Goal: Find specific page/section: Find specific page/section

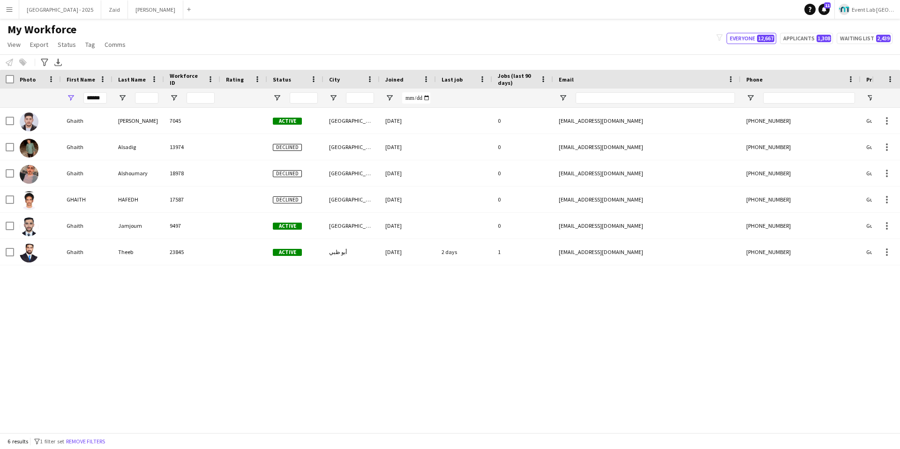
click at [7, 12] on app-icon "Menu" at bounding box center [9, 9] width 7 height 7
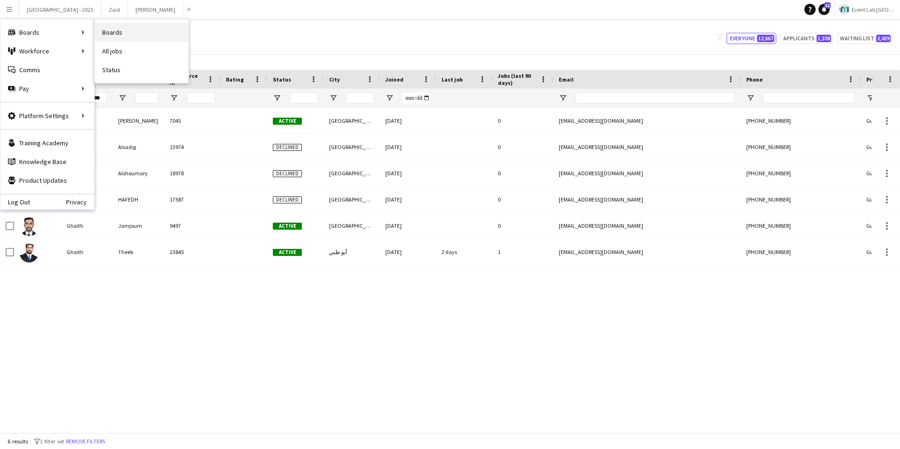
click at [138, 28] on link "Boards" at bounding box center [142, 32] width 94 height 19
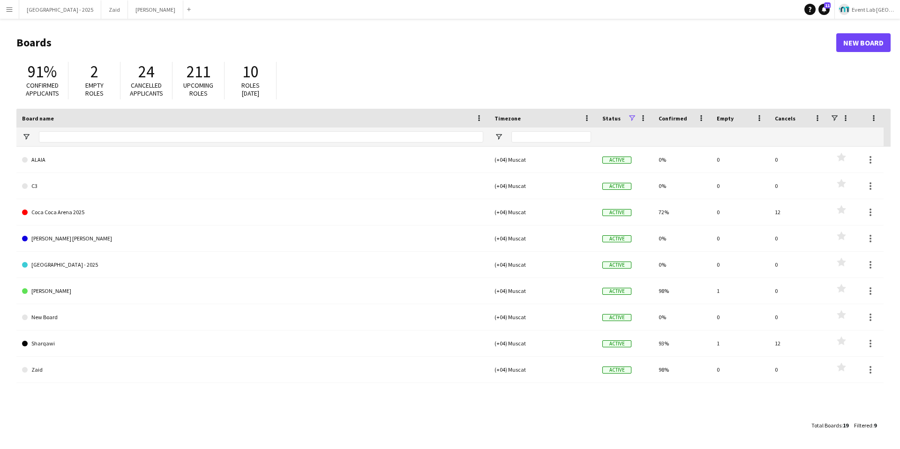
click at [8, 6] on app-icon "Menu" at bounding box center [9, 9] width 7 height 7
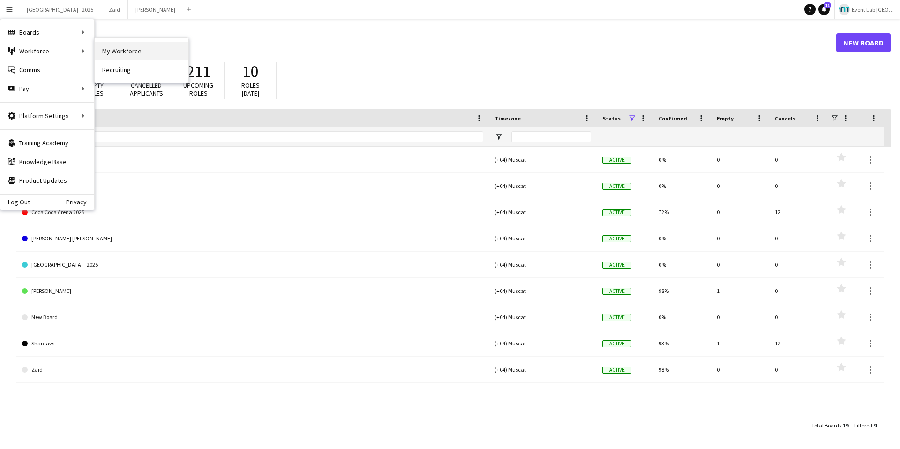
click at [150, 48] on link "My Workforce" at bounding box center [142, 51] width 94 height 19
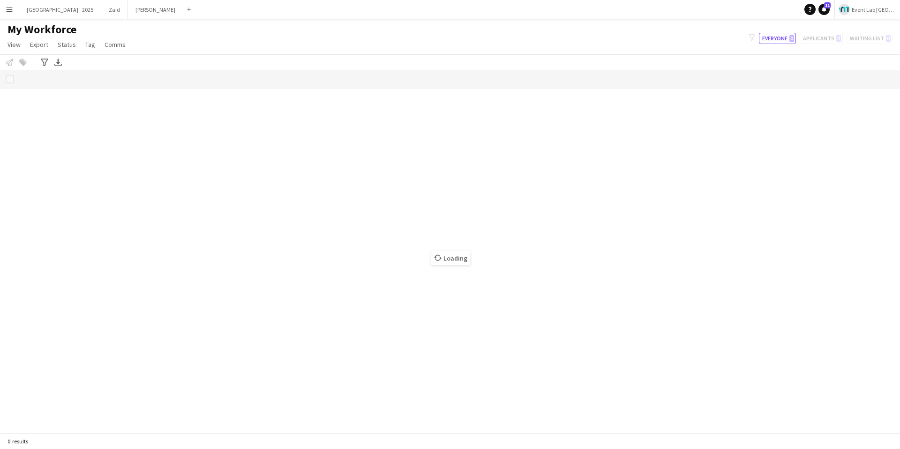
click at [9, 13] on button "Menu" at bounding box center [9, 9] width 19 height 19
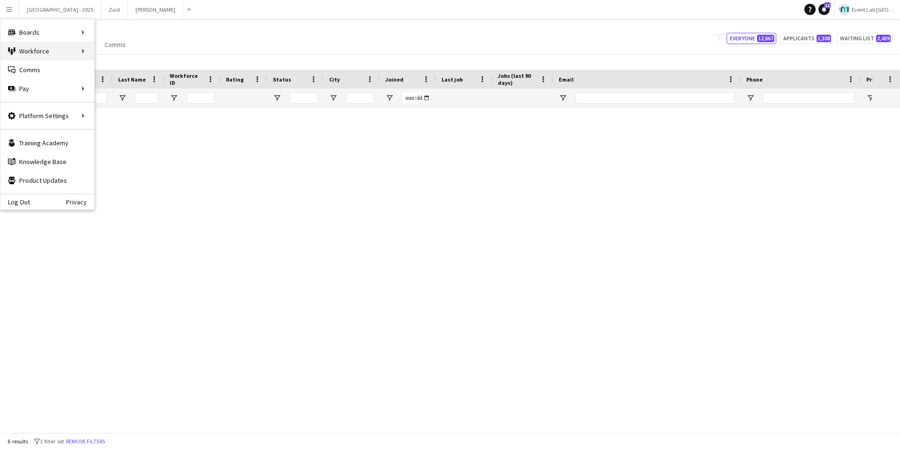
type input "******"
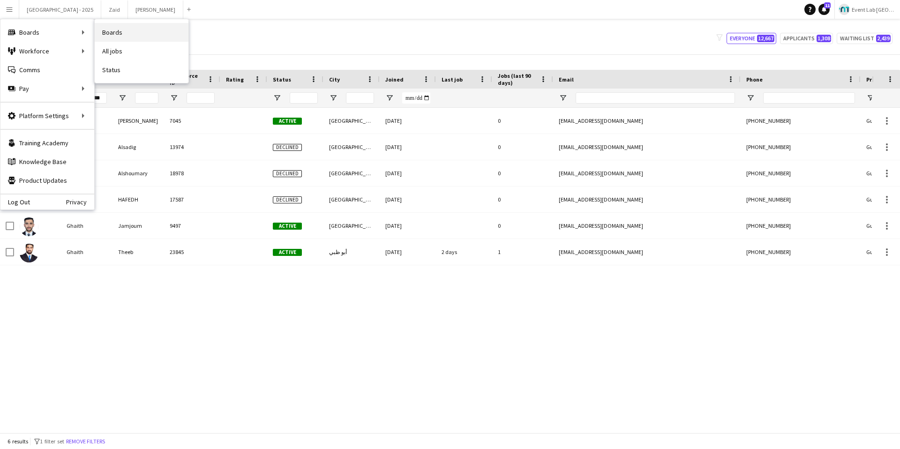
click at [118, 34] on link "Boards" at bounding box center [142, 32] width 94 height 19
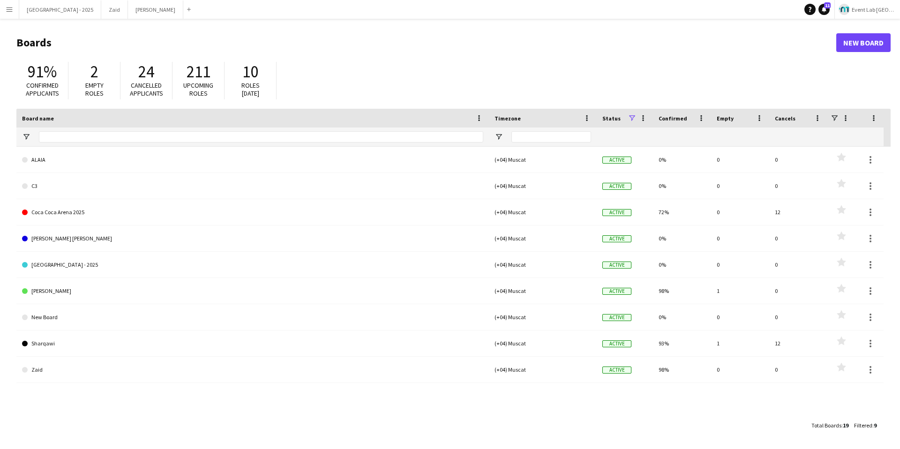
click at [13, 5] on button "Menu" at bounding box center [9, 9] width 19 height 19
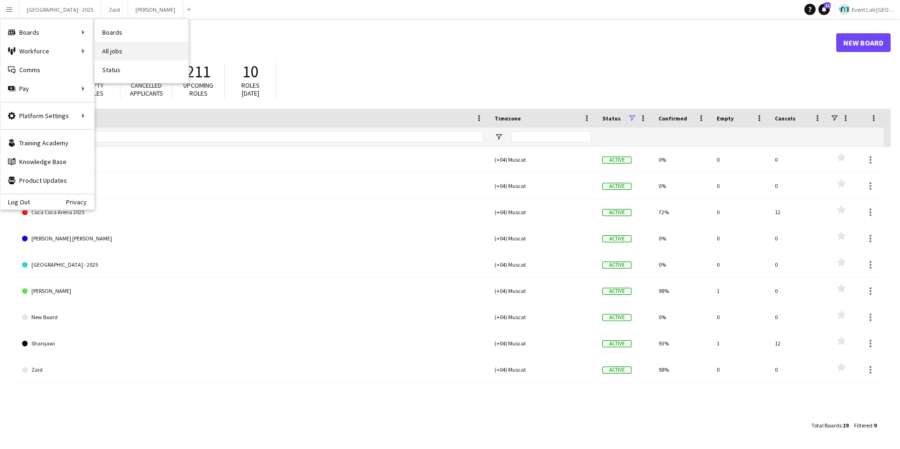
click at [115, 54] on link "All jobs" at bounding box center [142, 51] width 94 height 19
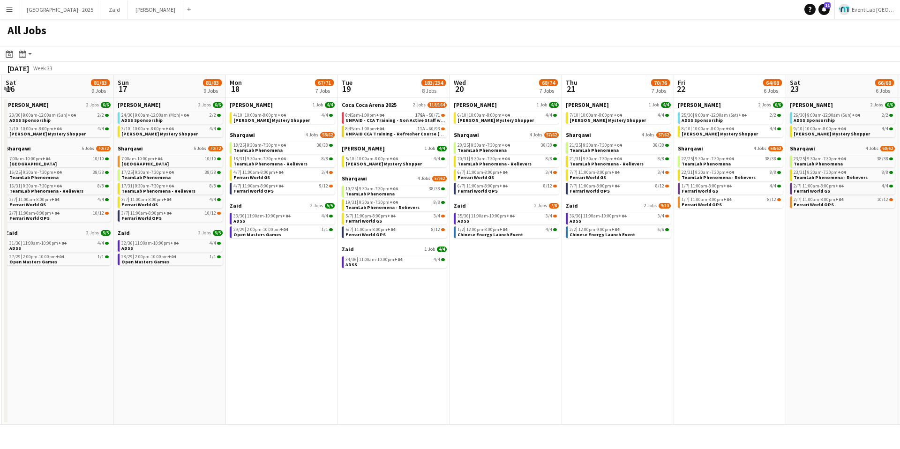
scroll to position [0, 335]
click at [7, 14] on button "Menu" at bounding box center [9, 9] width 19 height 19
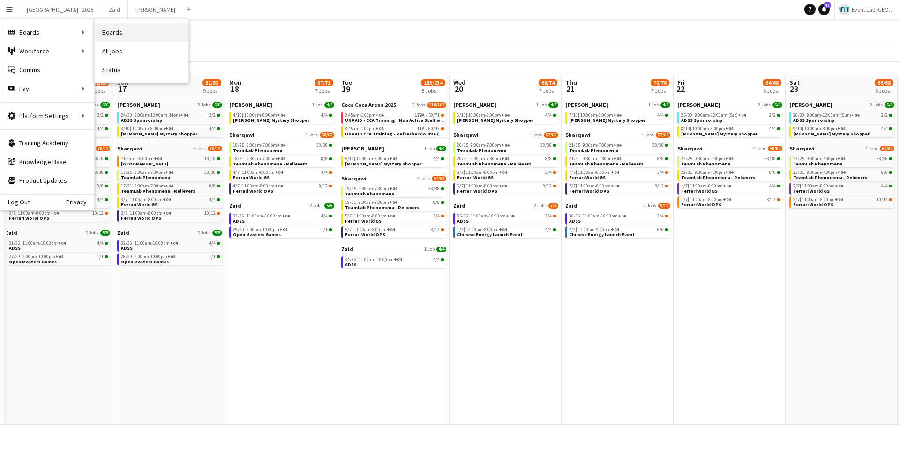
click at [120, 32] on link "Boards" at bounding box center [142, 32] width 94 height 19
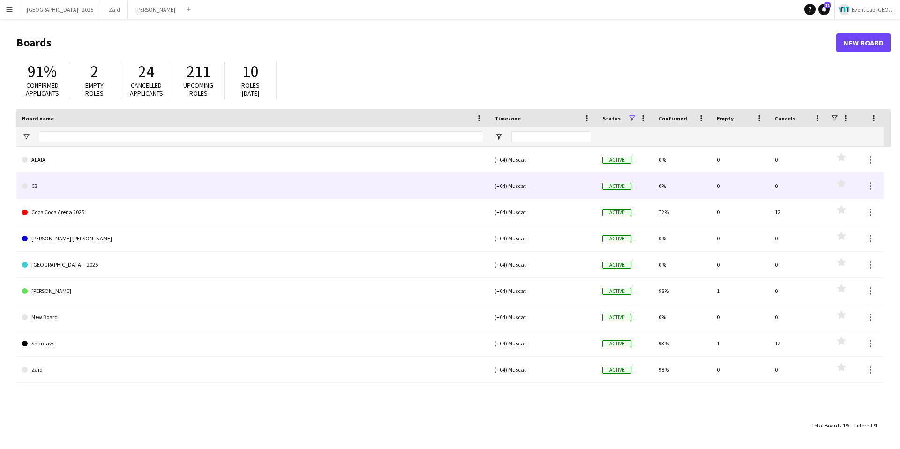
click at [84, 188] on link "C3" at bounding box center [252, 186] width 461 height 26
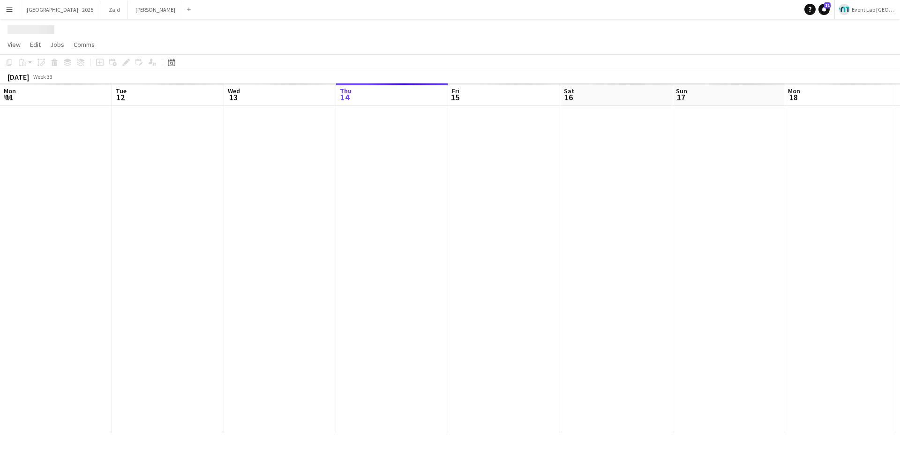
scroll to position [0, 224]
